Goal: Task Accomplishment & Management: Manage account settings

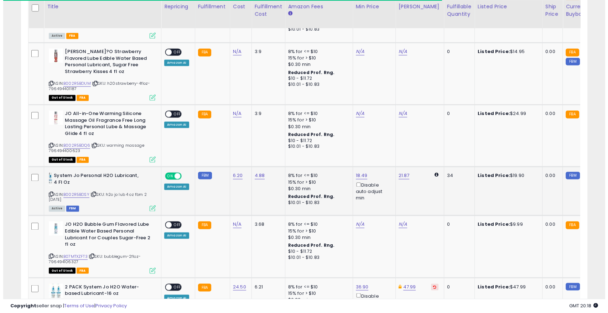
scroll to position [146, 328]
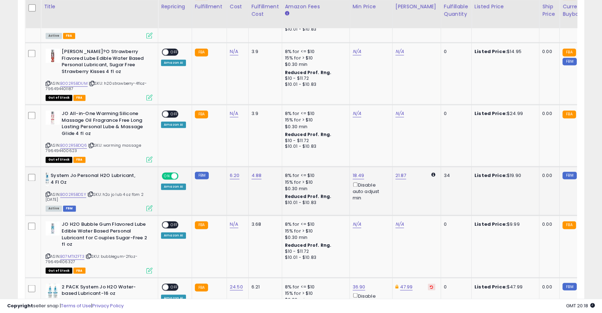
click at [149, 207] on icon at bounding box center [149, 208] width 6 height 6
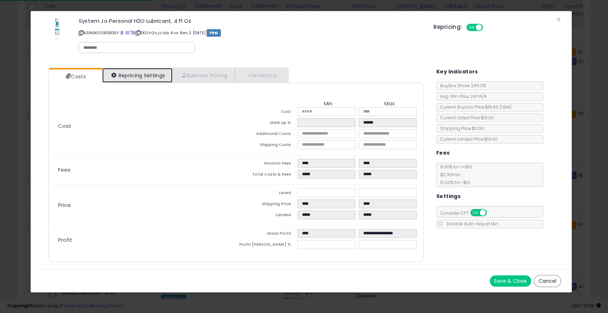
click at [133, 77] on link "Repricing Settings" at bounding box center [137, 75] width 71 height 15
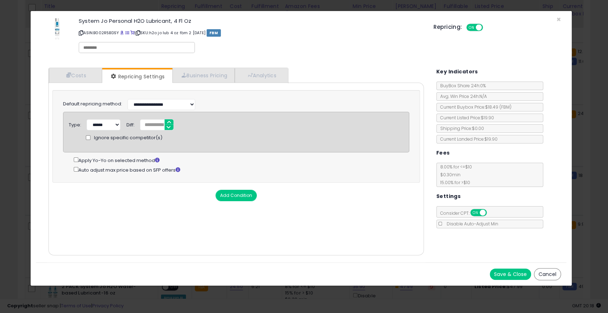
click at [507, 272] on button "Save & Close" at bounding box center [510, 274] width 41 height 11
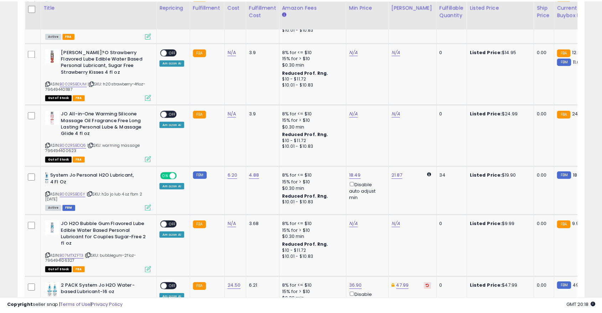
scroll to position [356153, 355970]
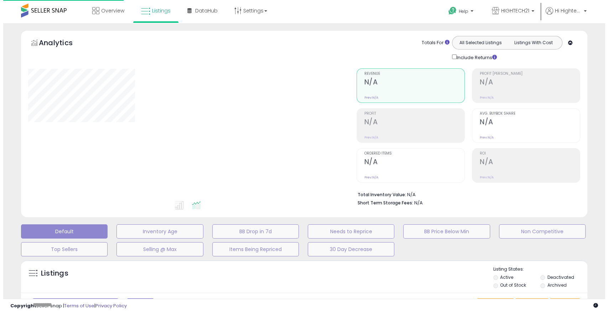
scroll to position [130, 0]
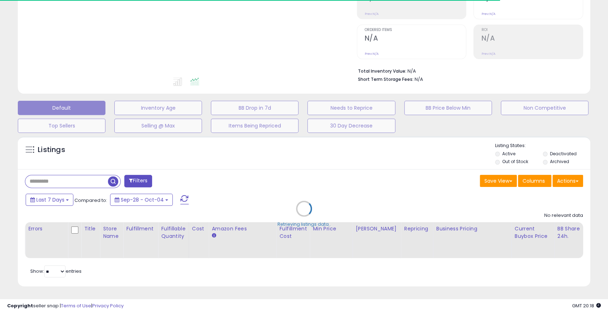
type input "**"
